Goal: Transaction & Acquisition: Download file/media

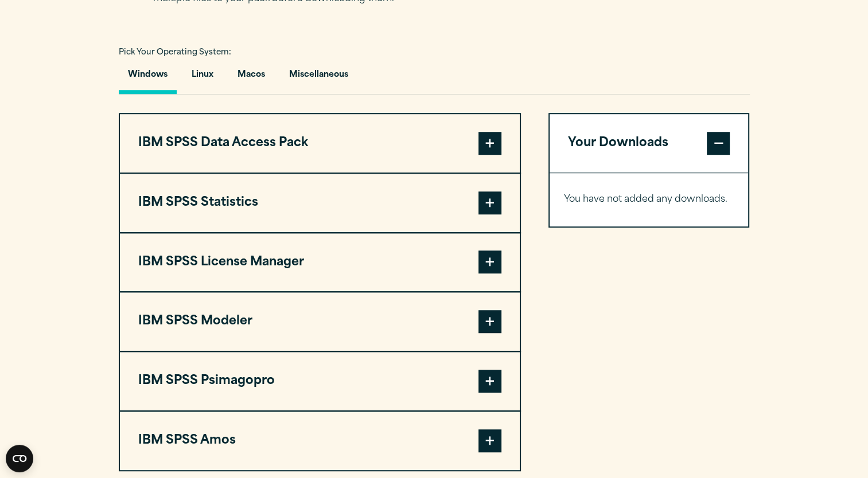
scroll to position [814, 0]
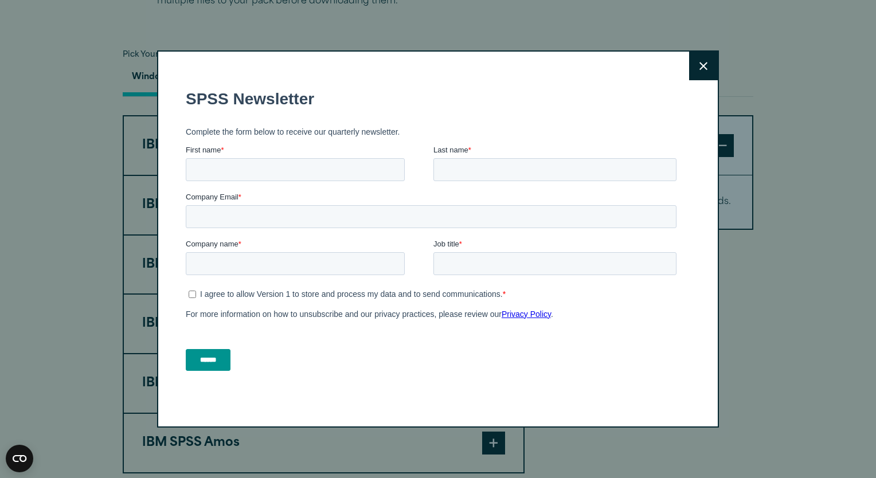
click at [701, 62] on icon at bounding box center [704, 66] width 8 height 9
click at [702, 65] on icon at bounding box center [704, 66] width 8 height 9
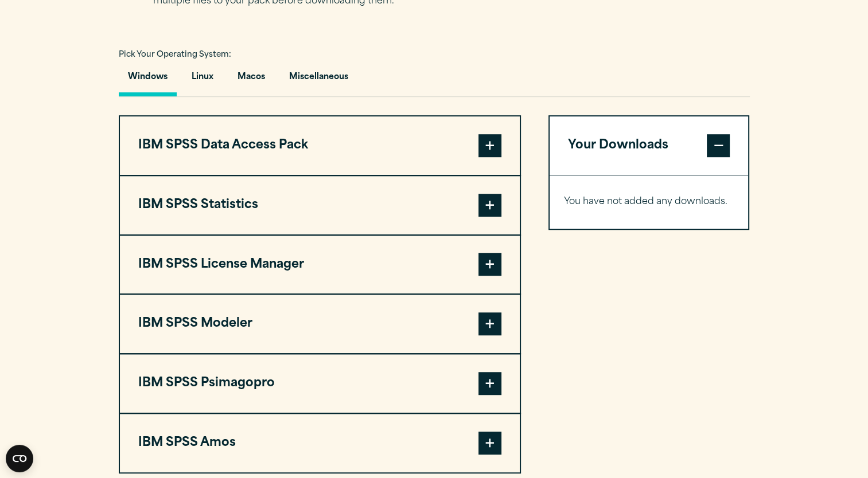
click at [486, 218] on button "IBM SPSS Statistics" at bounding box center [320, 205] width 400 height 58
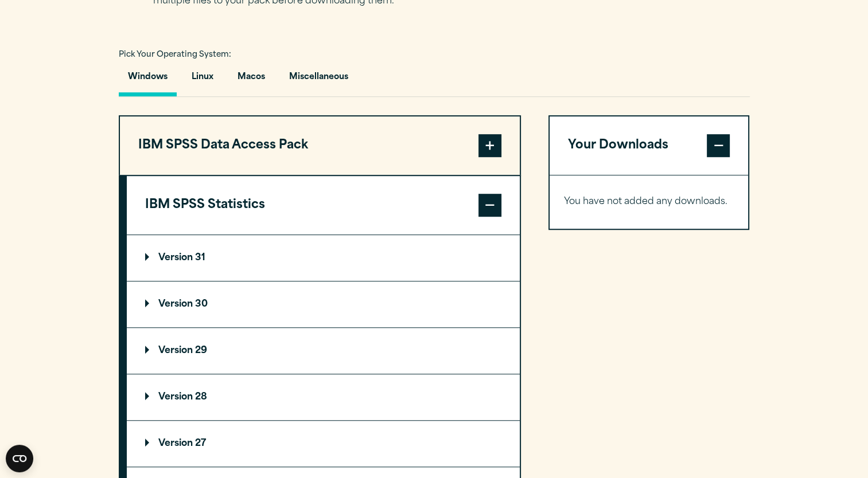
click at [364, 294] on summary "Version 30" at bounding box center [323, 305] width 393 height 46
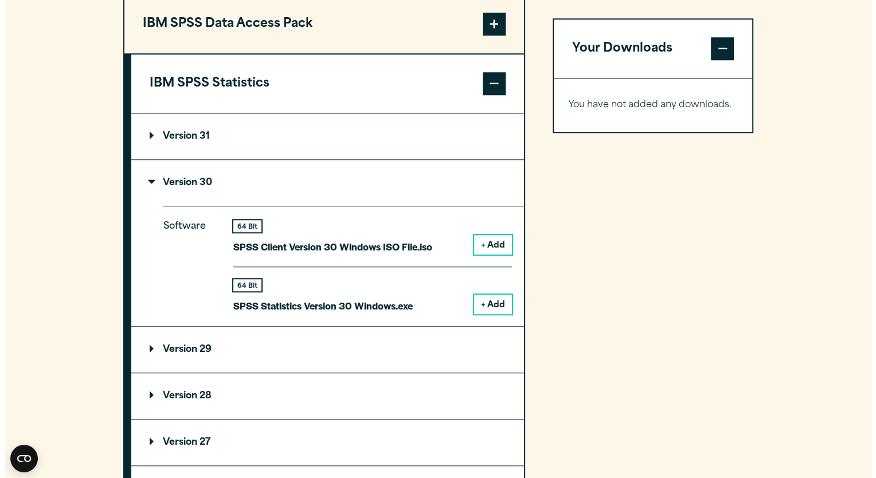
scroll to position [936, 0]
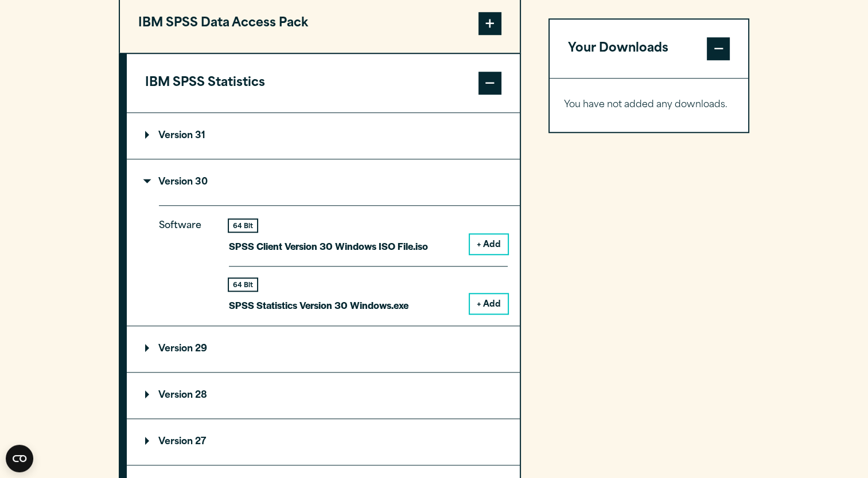
click at [507, 302] on div "Software 64 Bit SPSS Client Version 30 Windows ISO File.iso + Add 64 Bit + Add" at bounding box center [339, 265] width 361 height 120
click at [493, 300] on button "+ Add" at bounding box center [489, 303] width 38 height 19
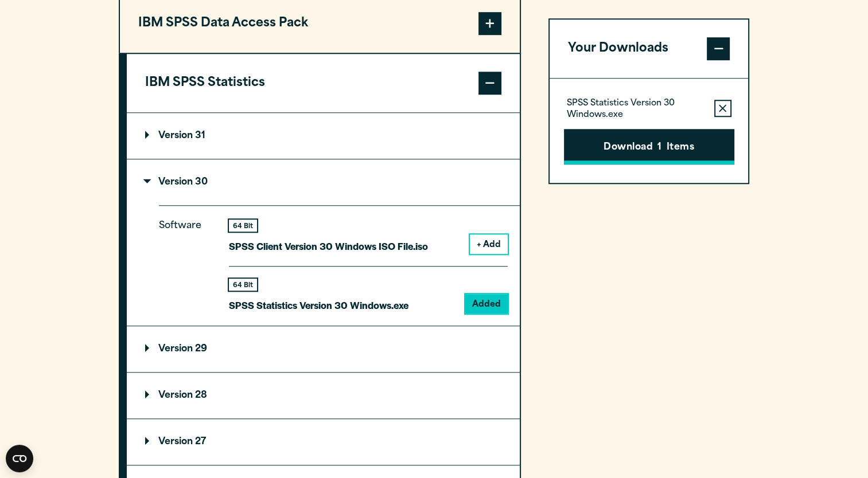
click at [644, 155] on button "Download 1 Items" at bounding box center [649, 147] width 170 height 36
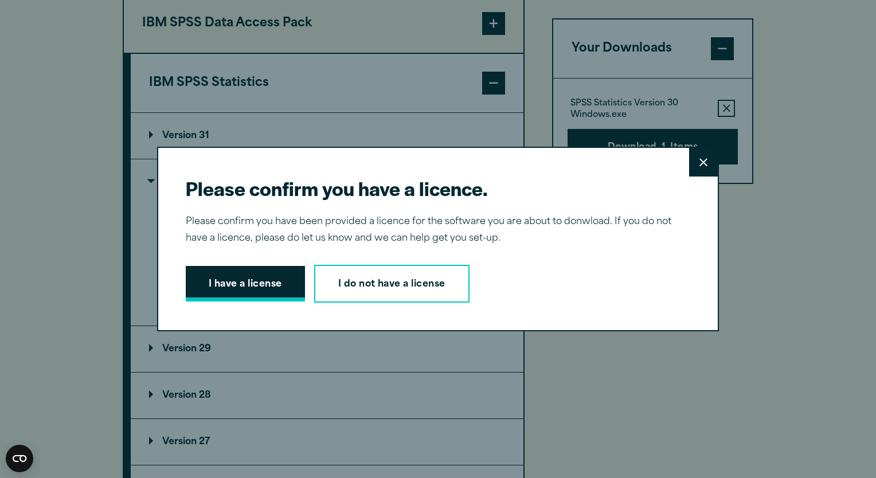
click at [255, 271] on button "I have a license" at bounding box center [245, 284] width 119 height 36
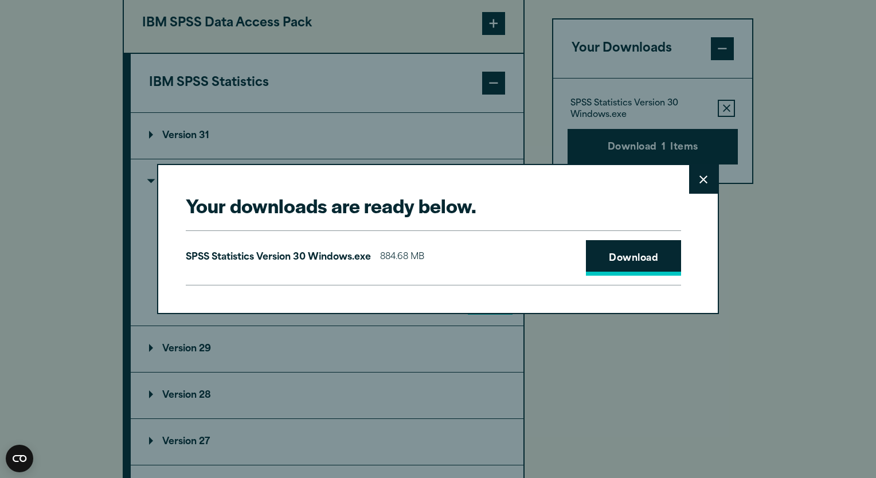
click at [642, 263] on link "Download" at bounding box center [633, 258] width 95 height 36
